Goal: Task Accomplishment & Management: Use online tool/utility

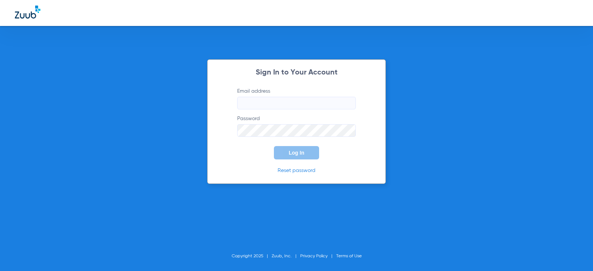
type input "[EMAIL_ADDRESS][DOMAIN_NAME]"
click at [295, 107] on input "[EMAIL_ADDRESS][DOMAIN_NAME]" at bounding box center [296, 103] width 119 height 13
type input "[EMAIL_ADDRESS][DOMAIN_NAME]"
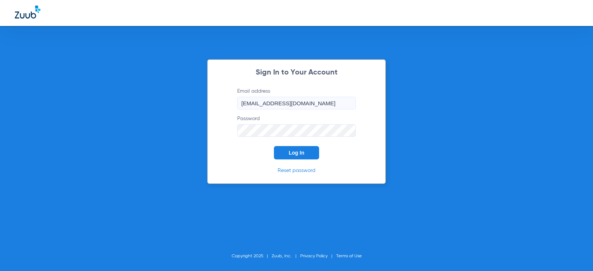
click at [274, 146] on button "Log In" at bounding box center [296, 152] width 45 height 13
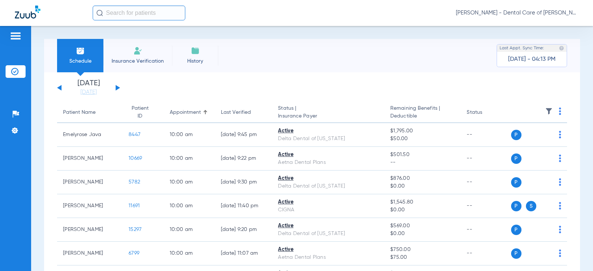
click at [116, 86] on button at bounding box center [118, 88] width 4 height 6
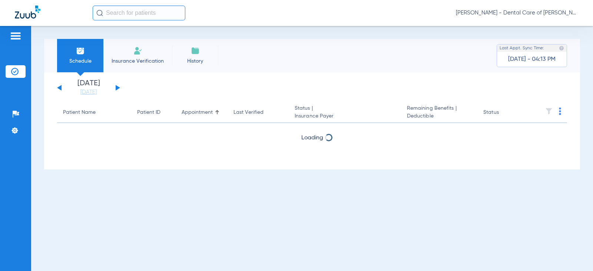
click at [116, 86] on button at bounding box center [118, 88] width 4 height 6
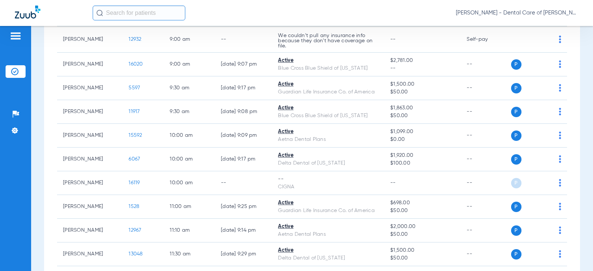
scroll to position [260, 0]
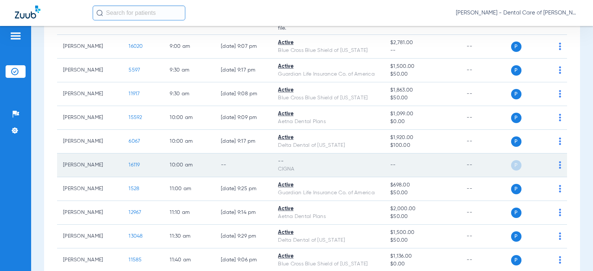
click at [556, 166] on td "P S" at bounding box center [539, 166] width 56 height 24
click at [559, 166] on img at bounding box center [560, 164] width 2 height 7
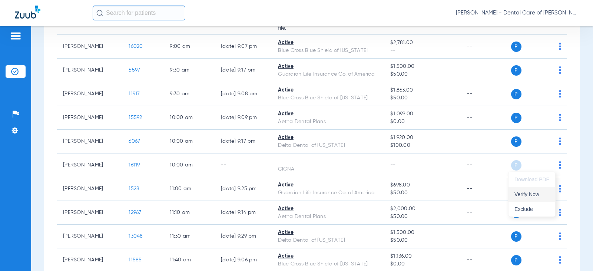
click at [539, 198] on button "Verify Now" at bounding box center [532, 194] width 47 height 15
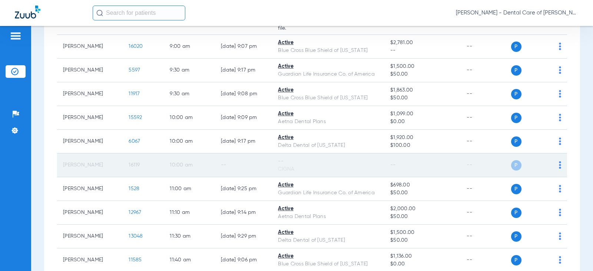
click at [559, 166] on img at bounding box center [560, 164] width 2 height 7
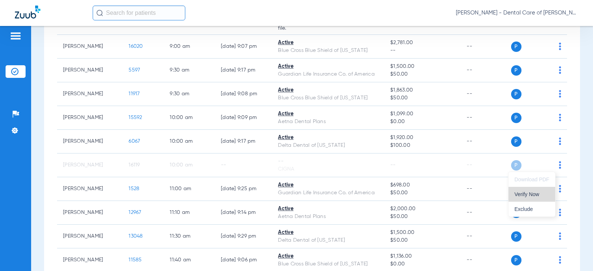
click at [544, 194] on span "Verify Now" at bounding box center [532, 194] width 35 height 5
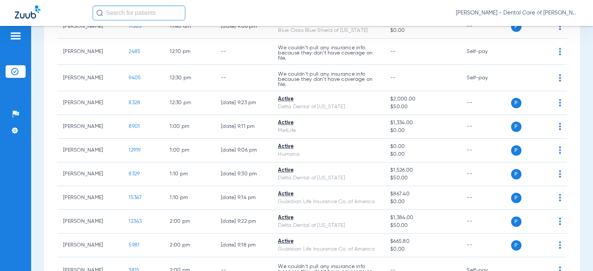
scroll to position [540, 0]
